Goal: Information Seeking & Learning: Learn about a topic

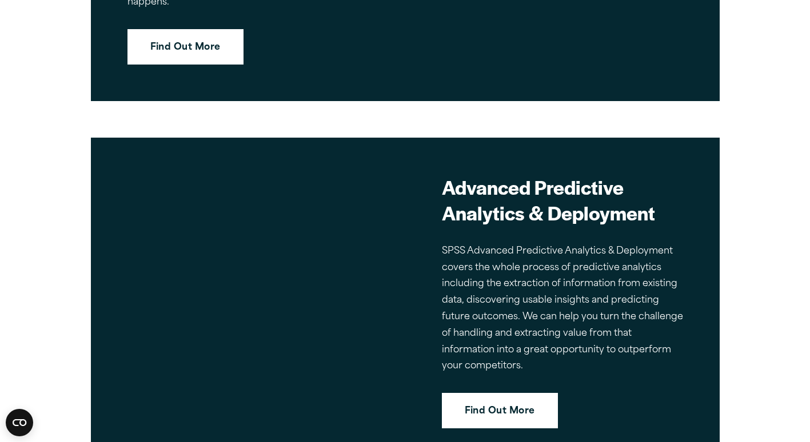
scroll to position [2987, 0]
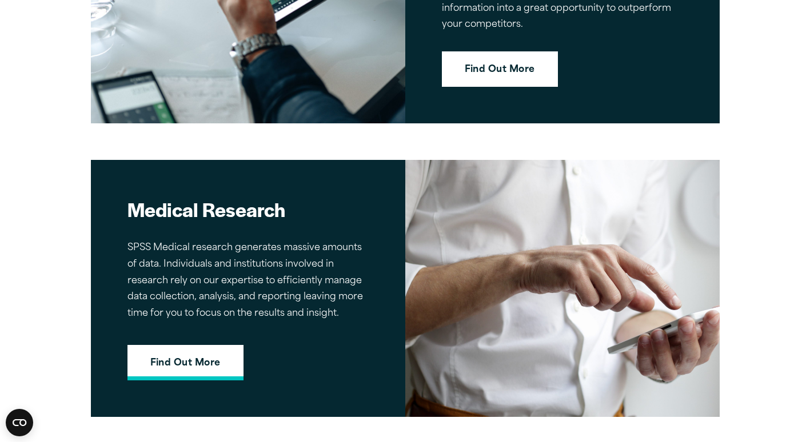
click at [197, 365] on link "Find Out More" at bounding box center [185, 362] width 116 height 35
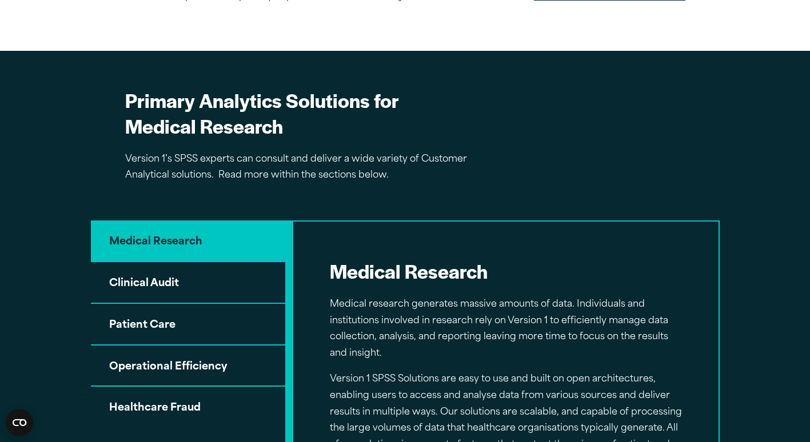
scroll to position [555, 0]
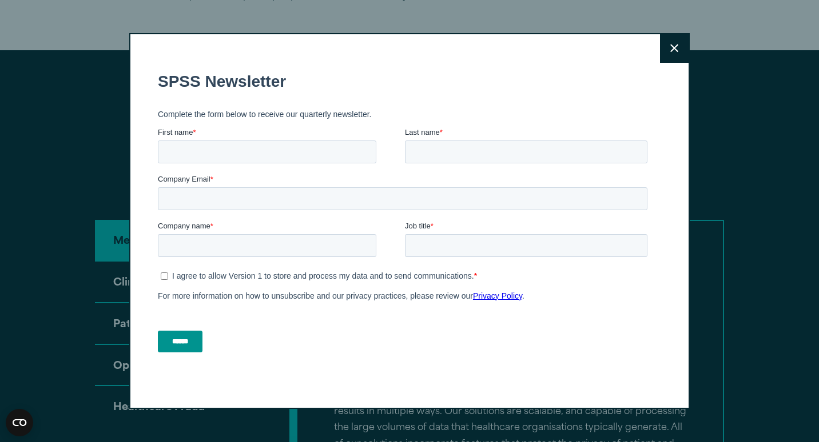
click at [678, 48] on button "Close" at bounding box center [674, 48] width 29 height 29
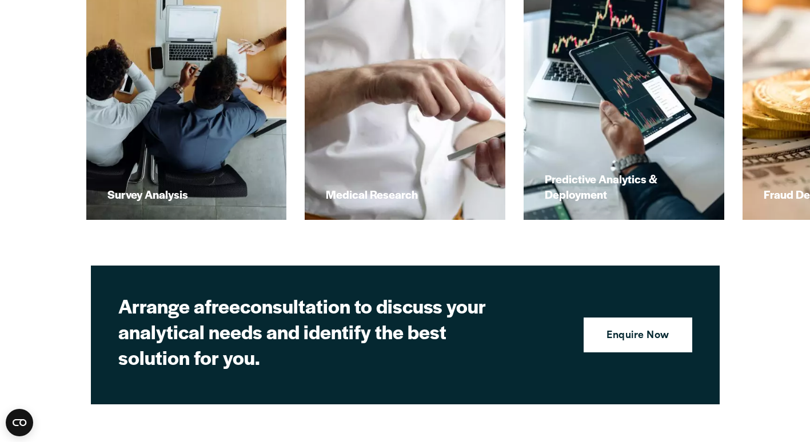
scroll to position [2098, 0]
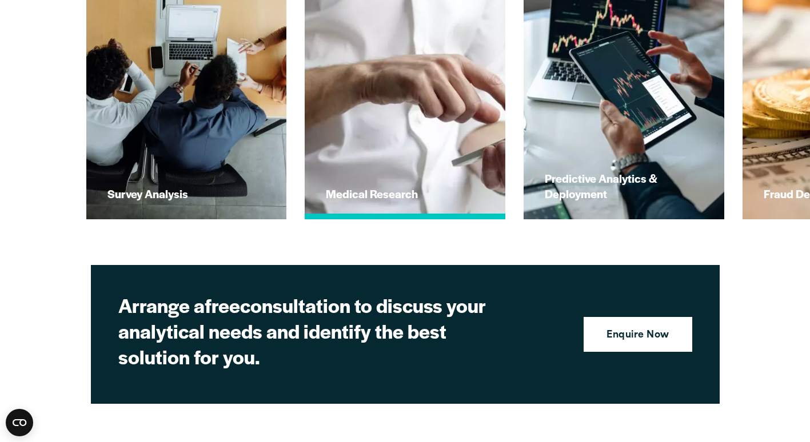
click at [420, 82] on img at bounding box center [405, 99] width 221 height 265
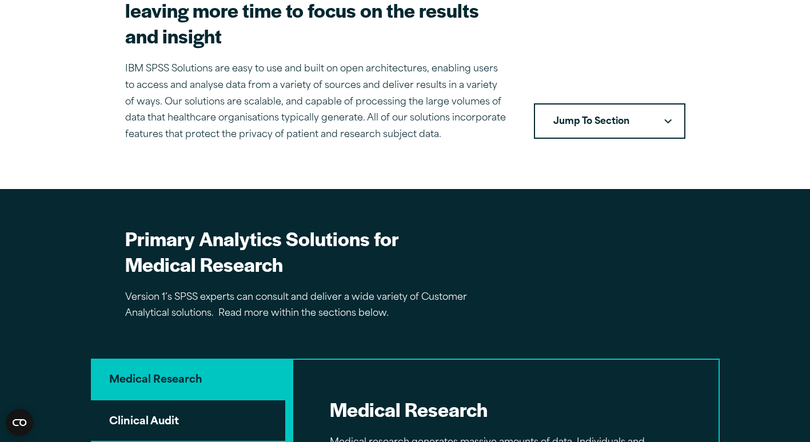
scroll to position [313, 0]
